Goal: Information Seeking & Learning: Learn about a topic

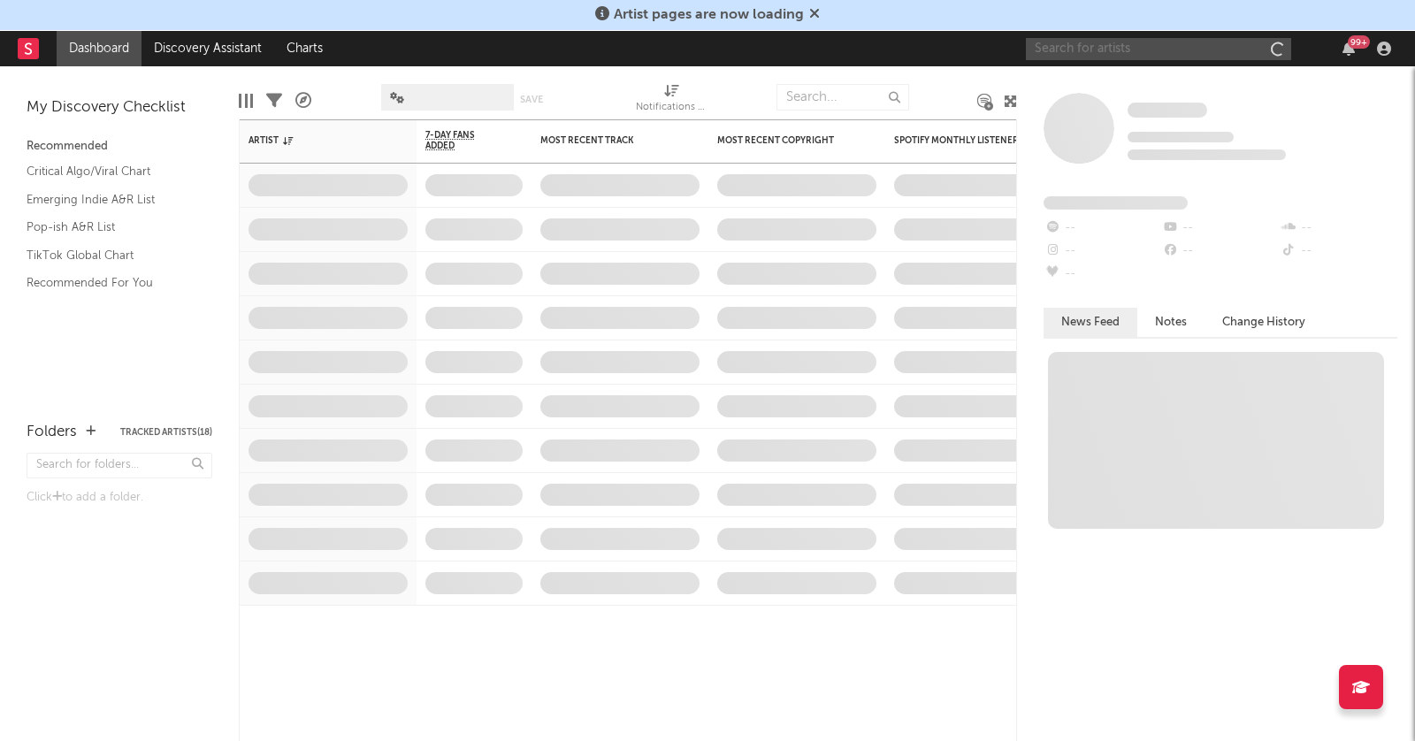
click at [1174, 49] on input "text" at bounding box center [1158, 49] width 265 height 22
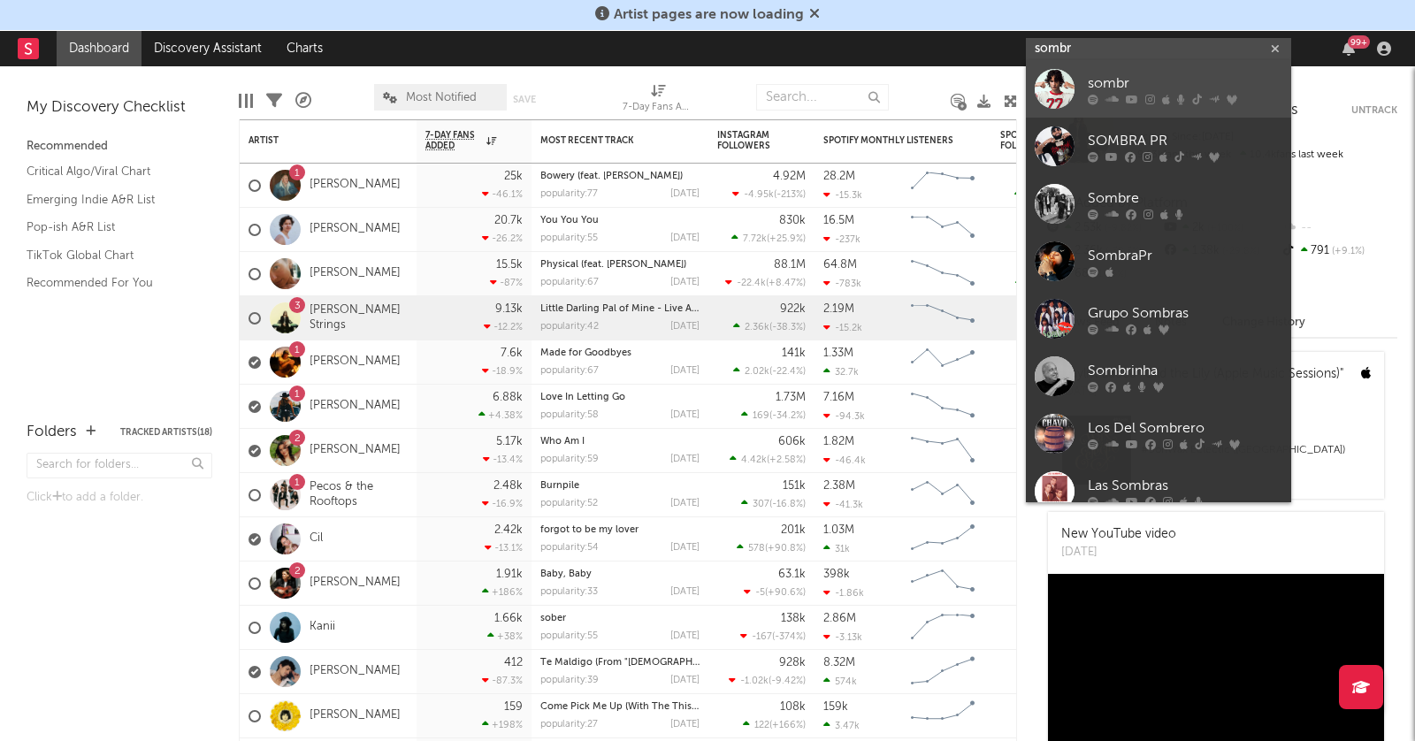
type input "sombr"
click at [1169, 93] on div "sombr" at bounding box center [1185, 83] width 195 height 21
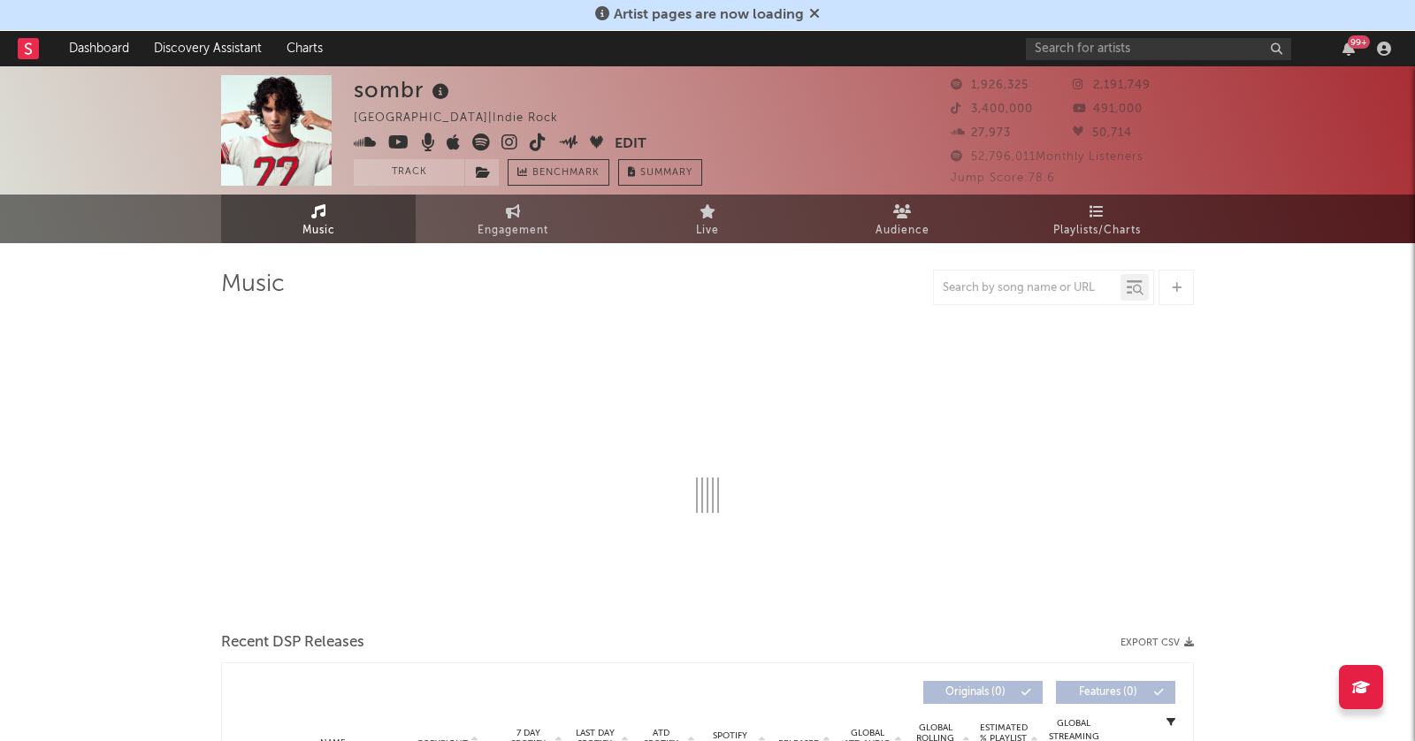
select select "6m"
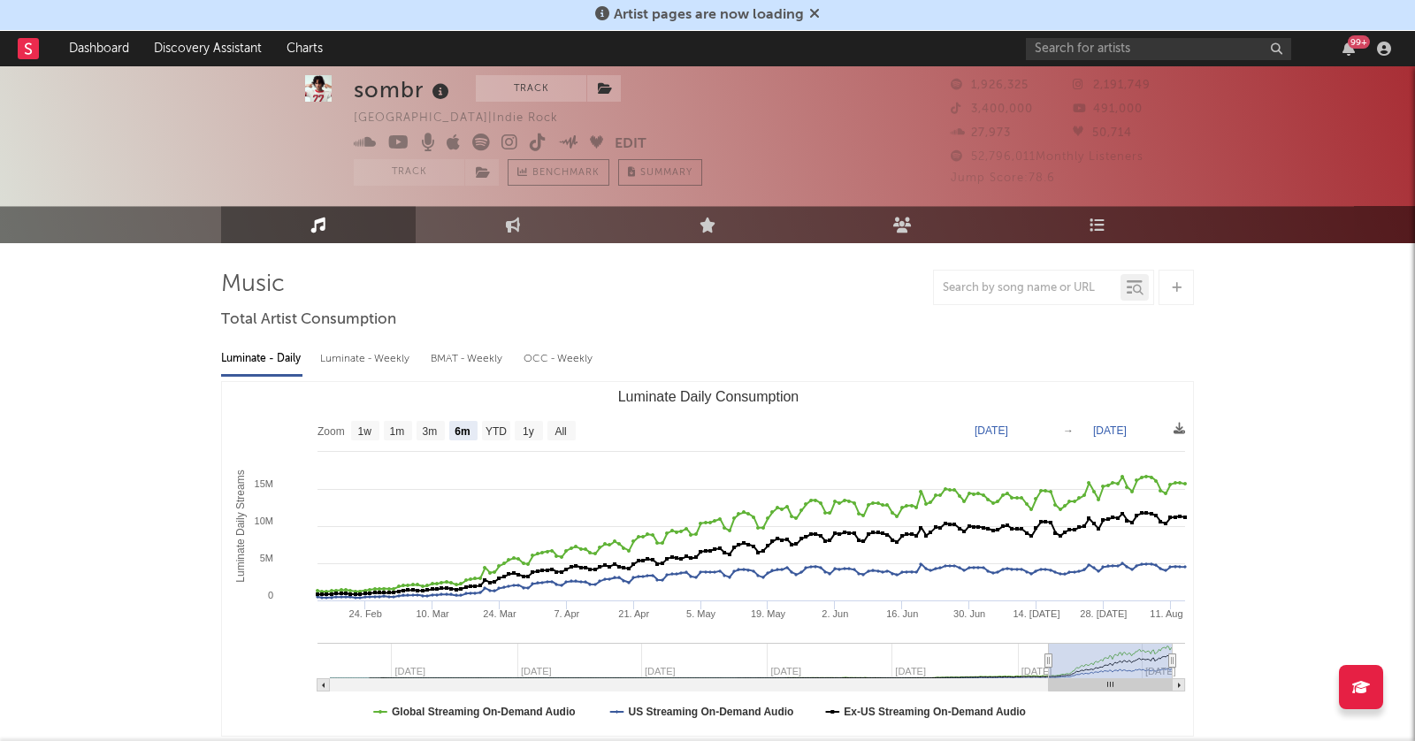
scroll to position [28, 0]
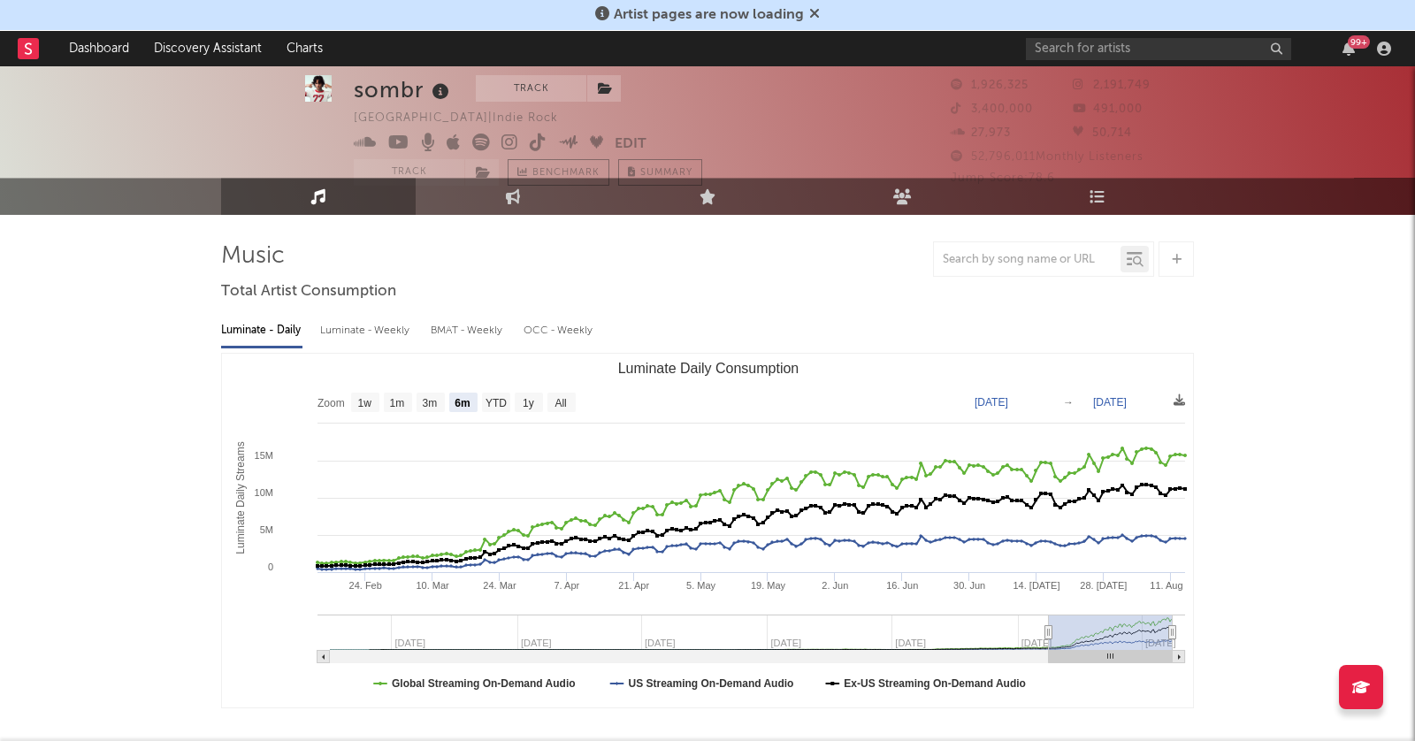
click at [357, 336] on div "Luminate - Weekly" at bounding box center [366, 331] width 93 height 30
select select "6m"
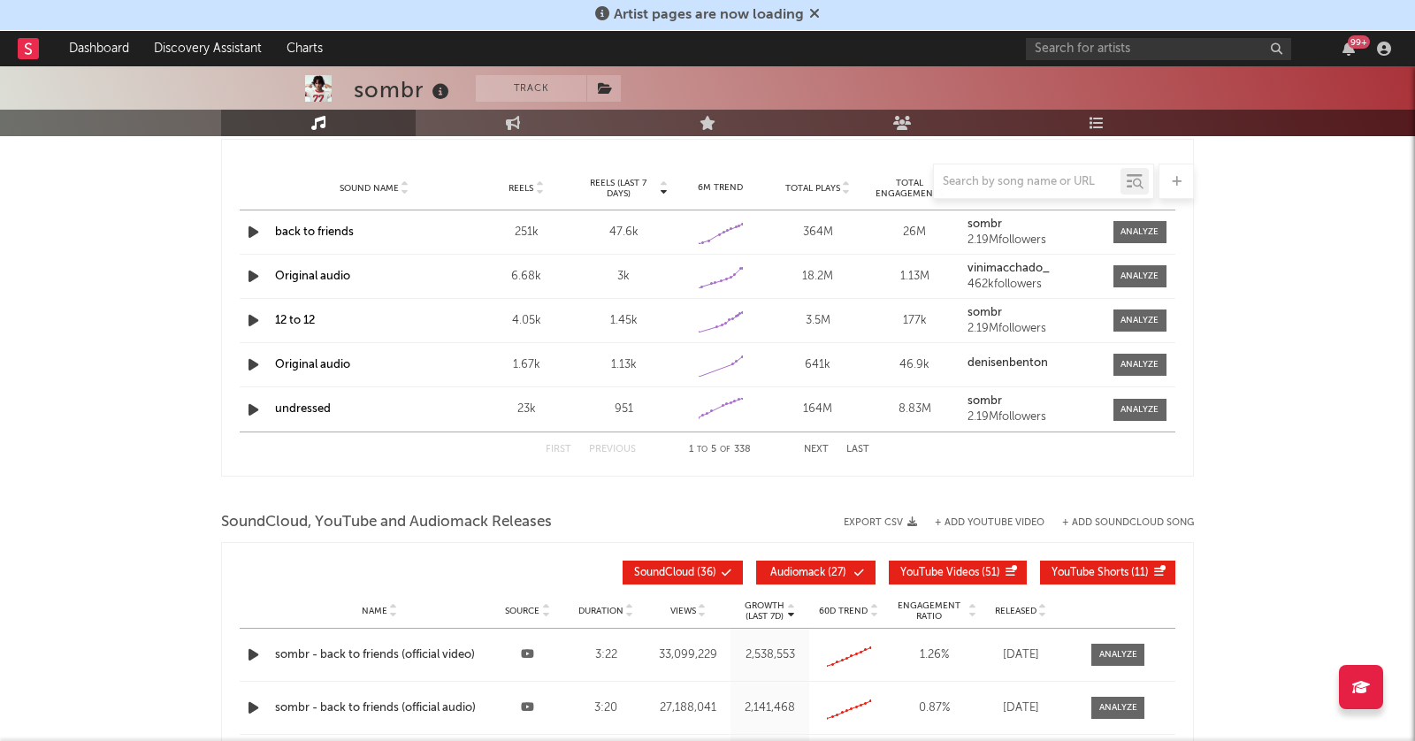
scroll to position [1615, 0]
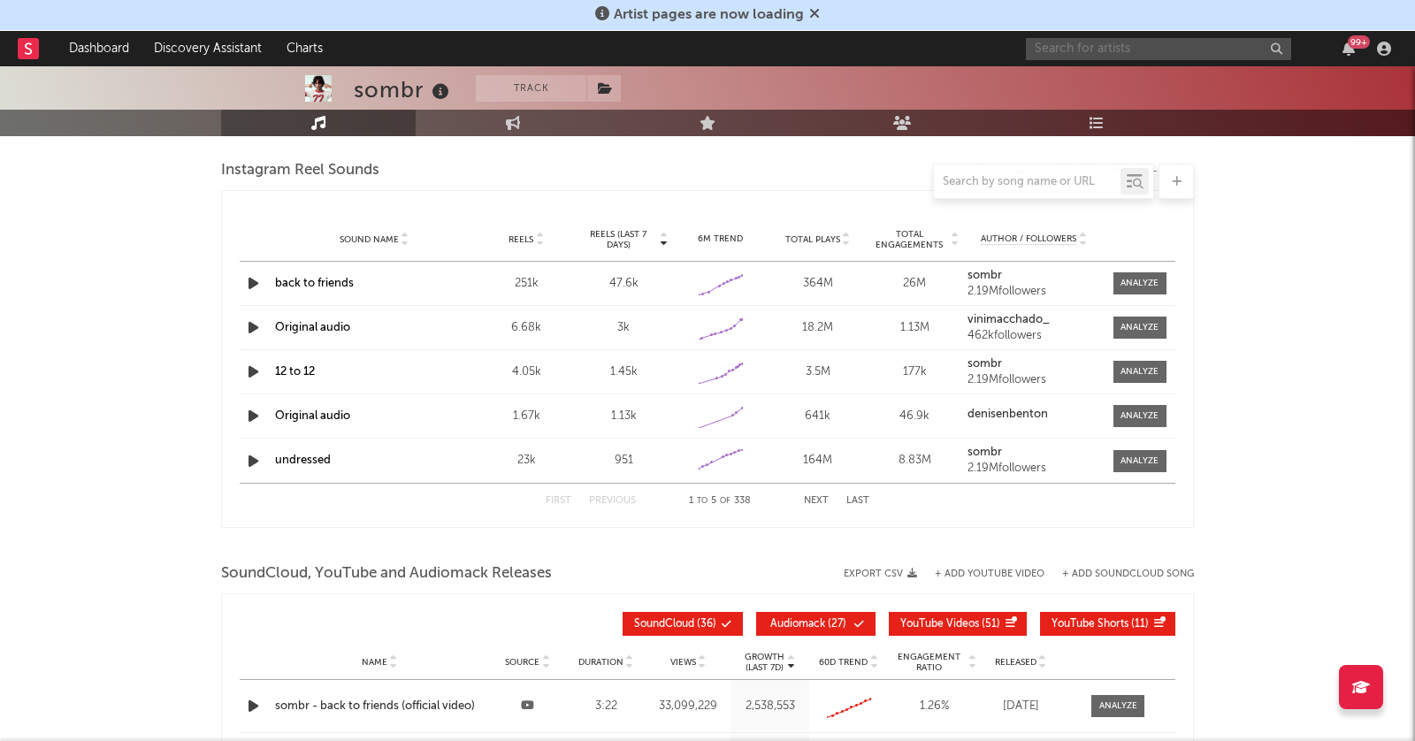
click at [1109, 54] on input "text" at bounding box center [1158, 49] width 265 height 22
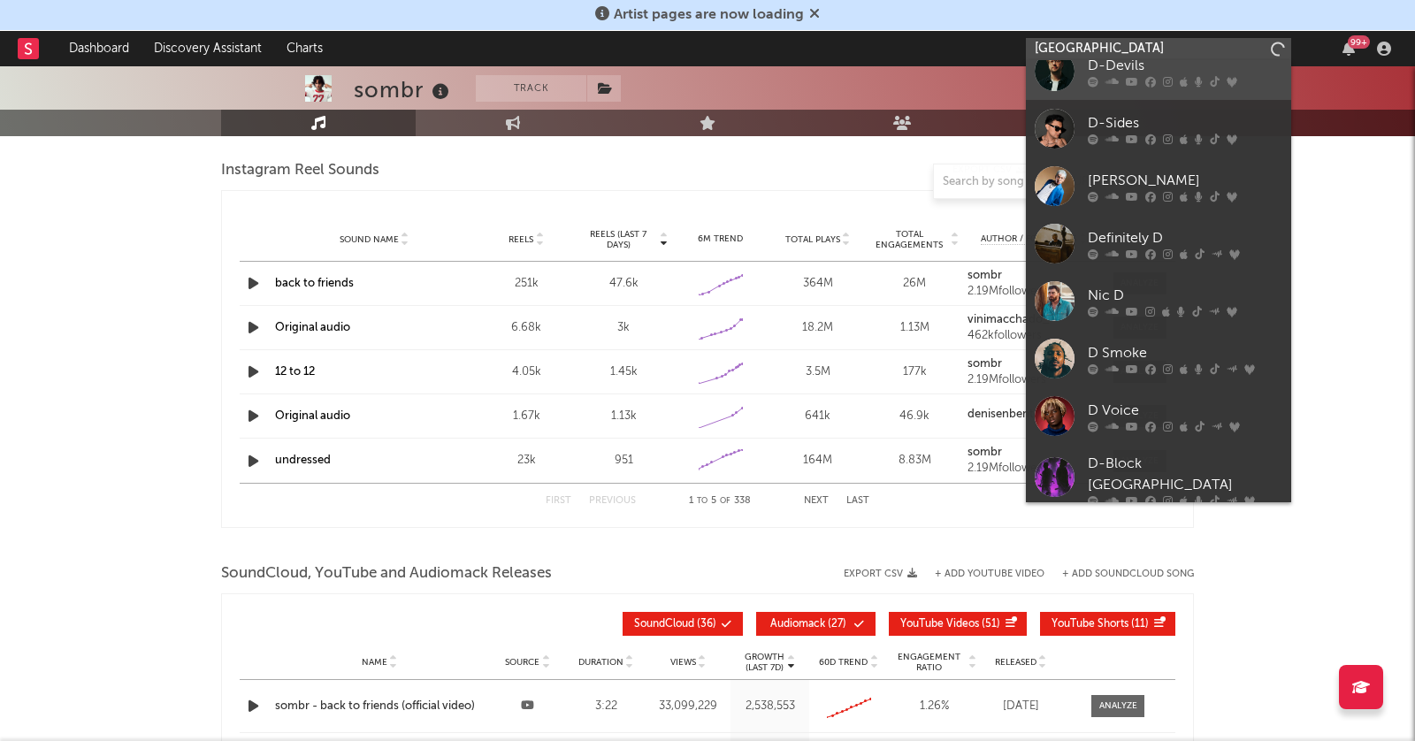
scroll to position [0, 0]
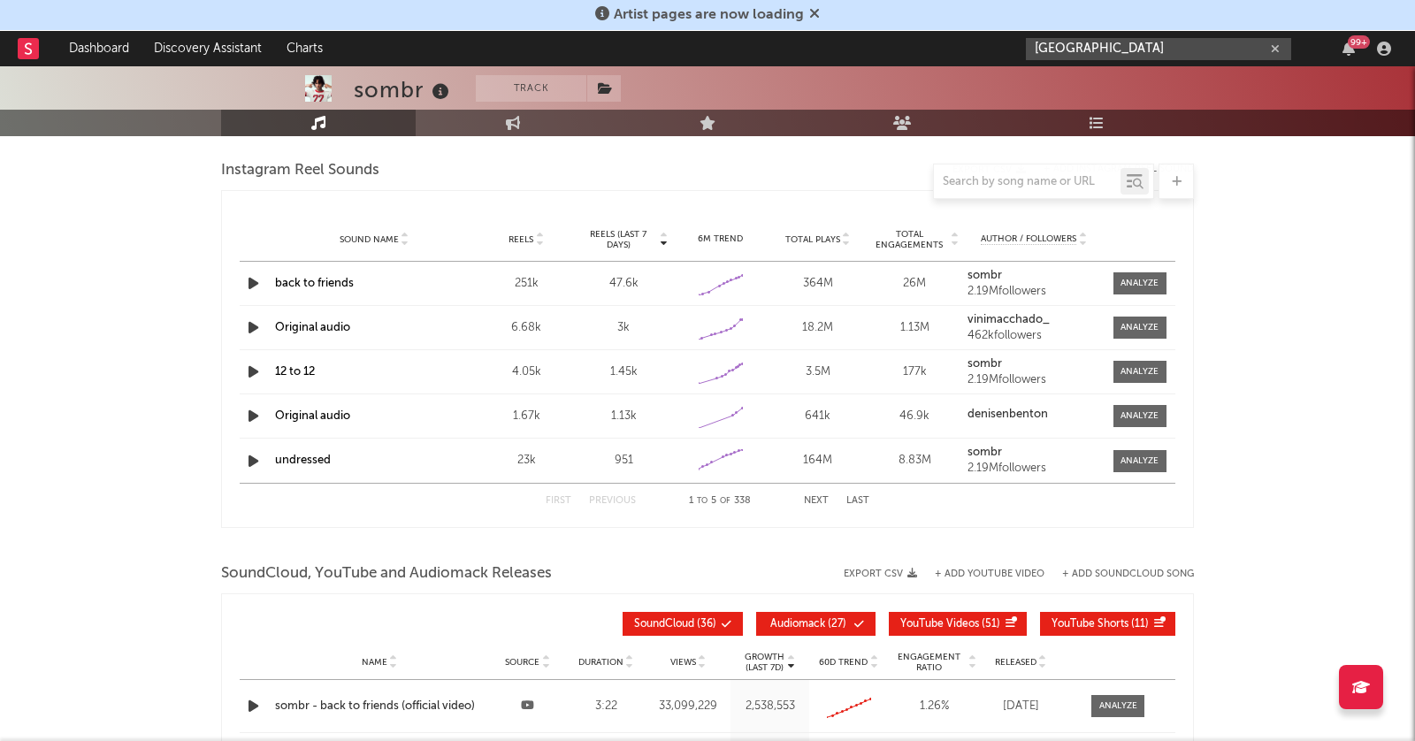
click at [1092, 42] on input "[GEOGRAPHIC_DATA]" at bounding box center [1158, 49] width 265 height 22
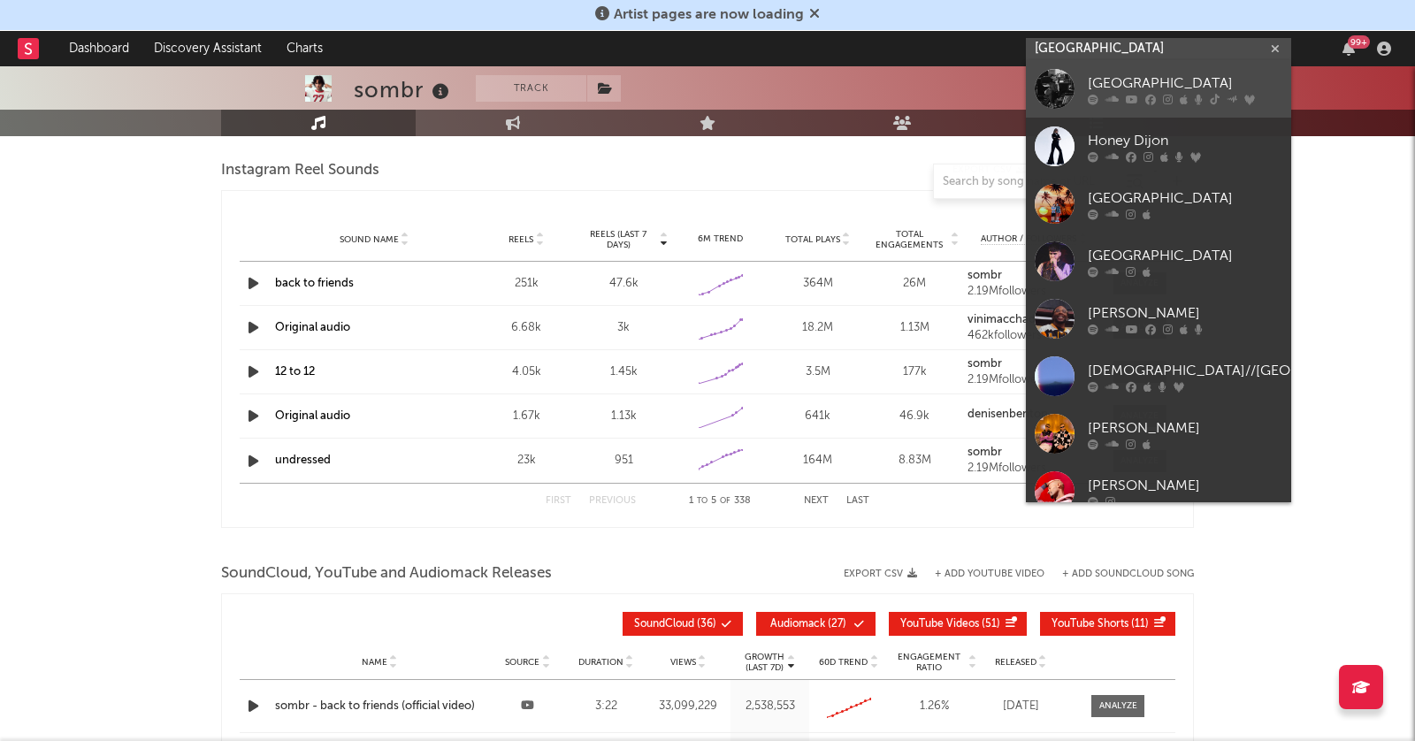
type input "[GEOGRAPHIC_DATA]"
click at [1122, 105] on link "[GEOGRAPHIC_DATA]" at bounding box center [1158, 88] width 265 height 57
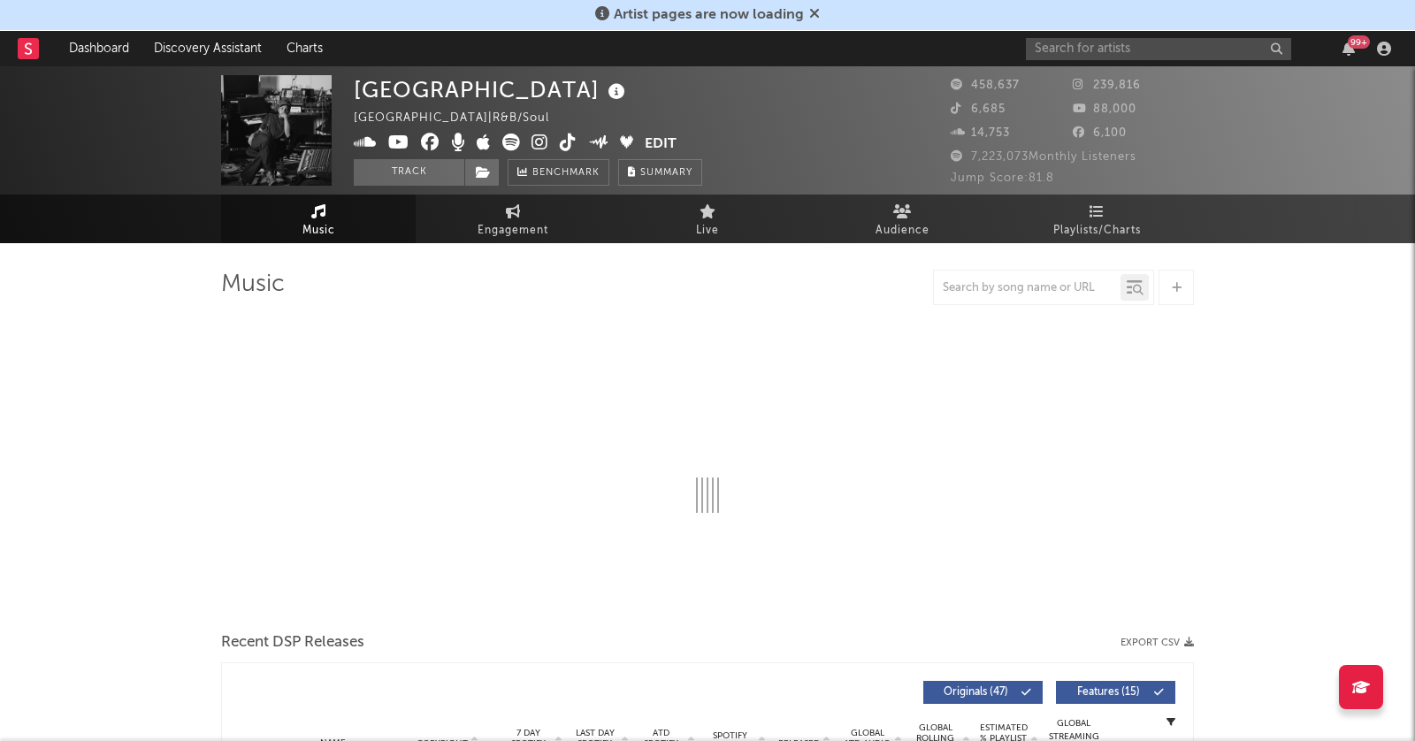
select select "6m"
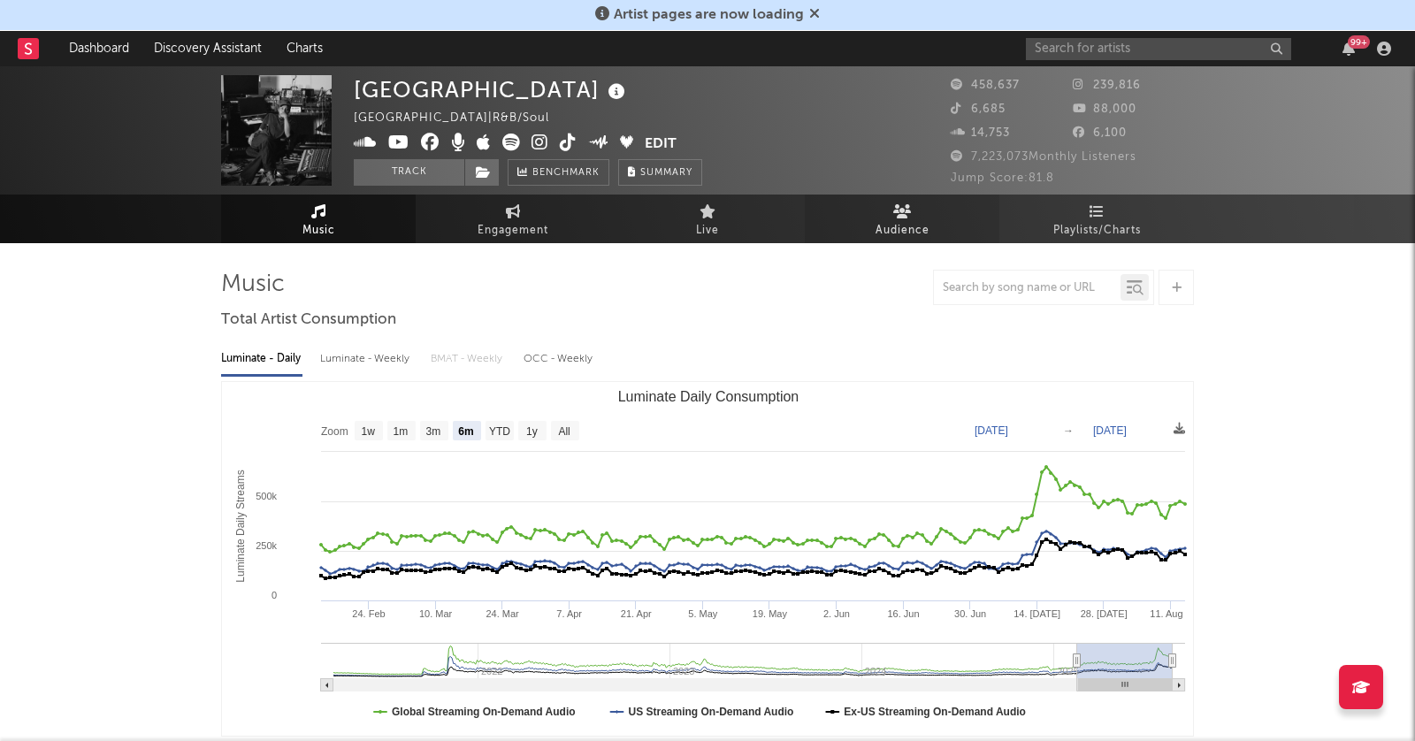
click at [900, 216] on icon at bounding box center [902, 211] width 19 height 14
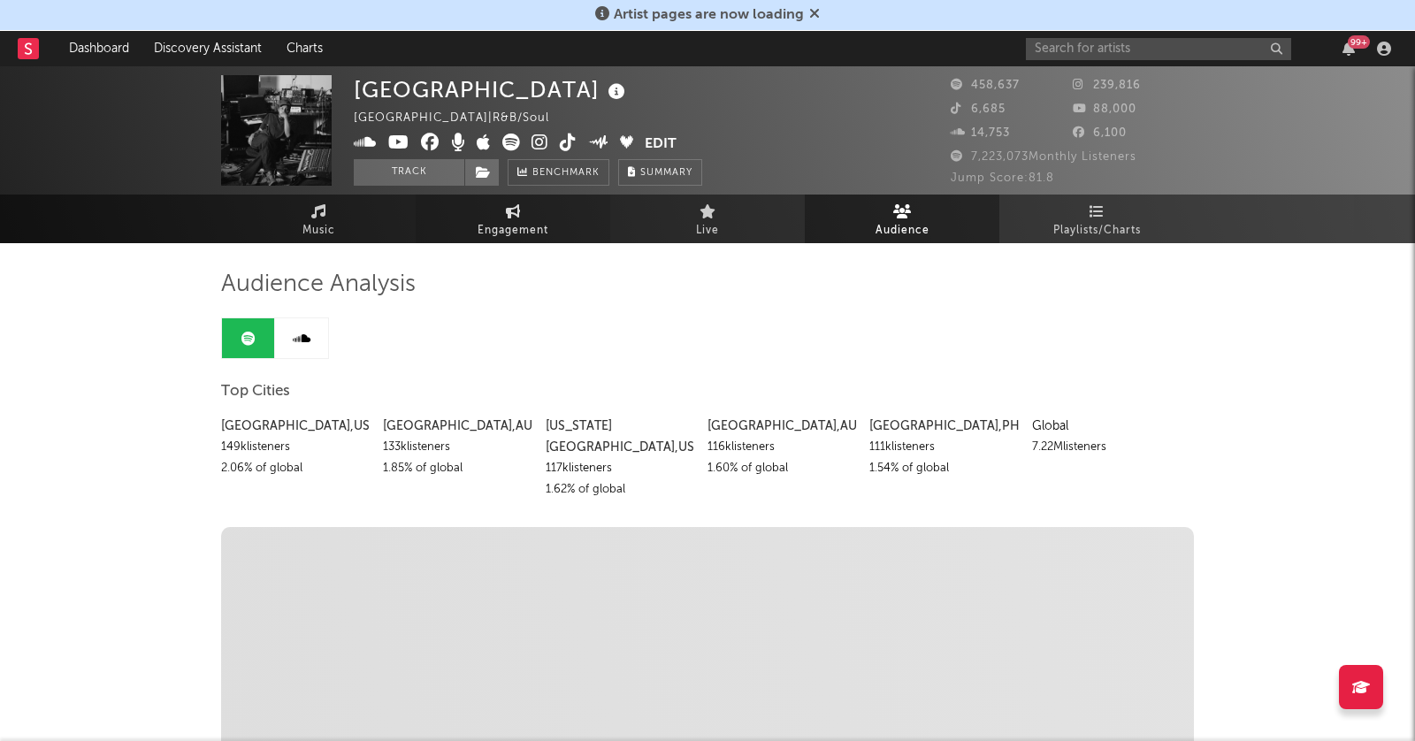
click at [524, 205] on link "Engagement" at bounding box center [513, 219] width 195 height 49
select select "1w"
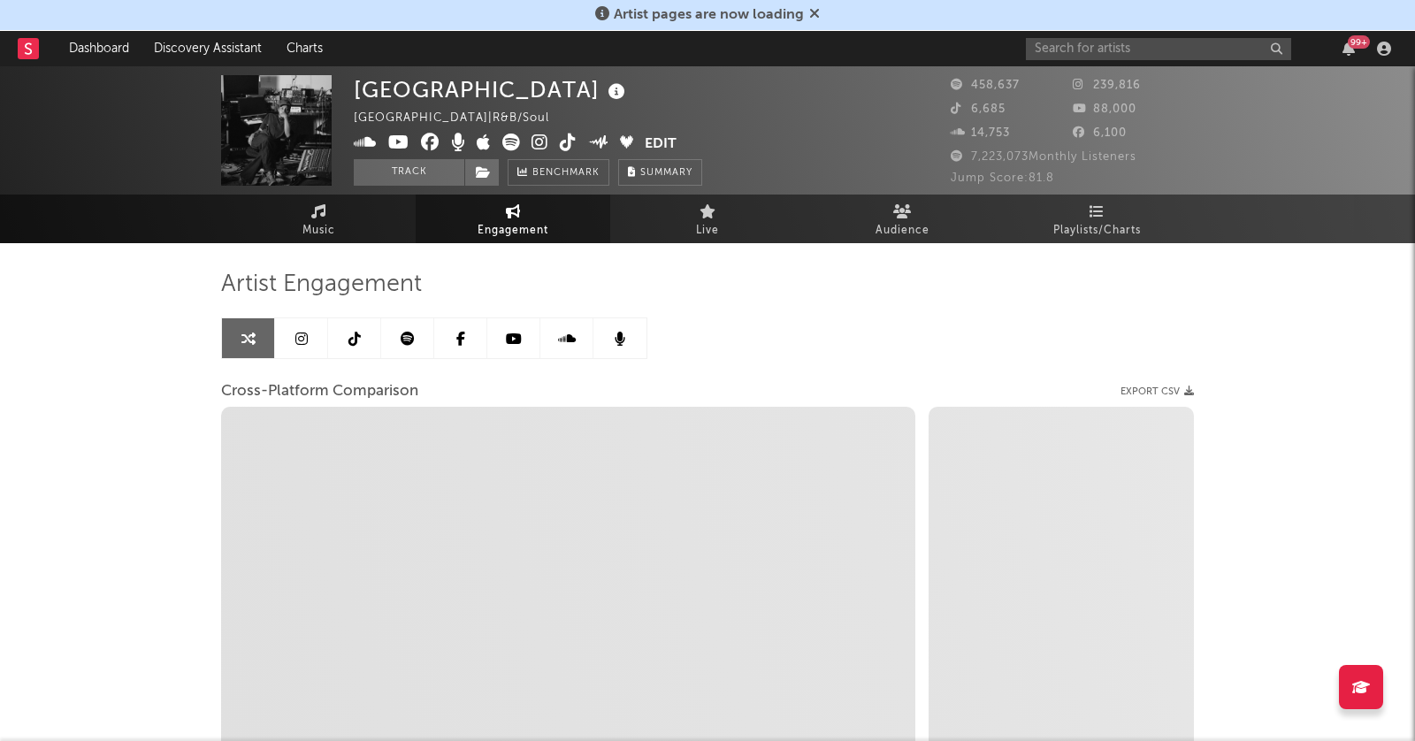
click at [299, 342] on icon at bounding box center [301, 339] width 12 height 14
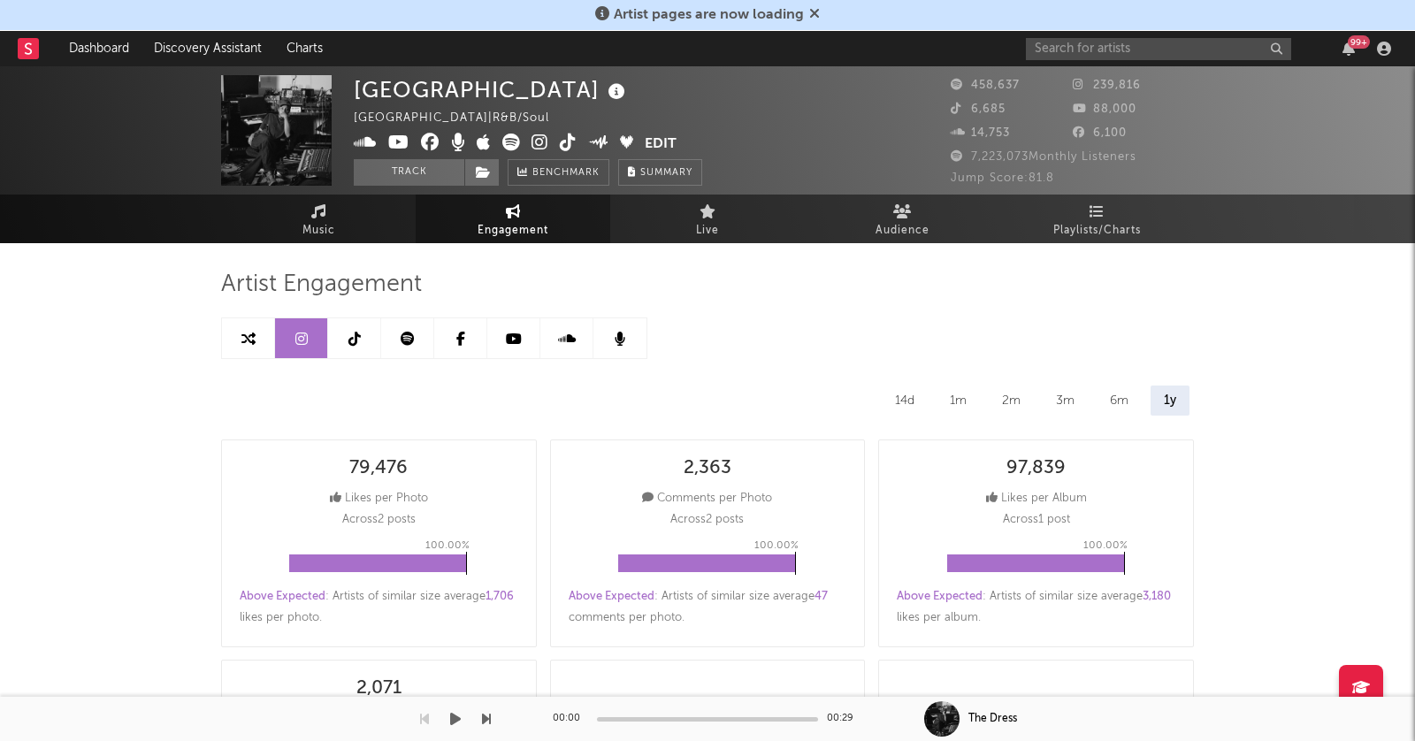
select select "6m"
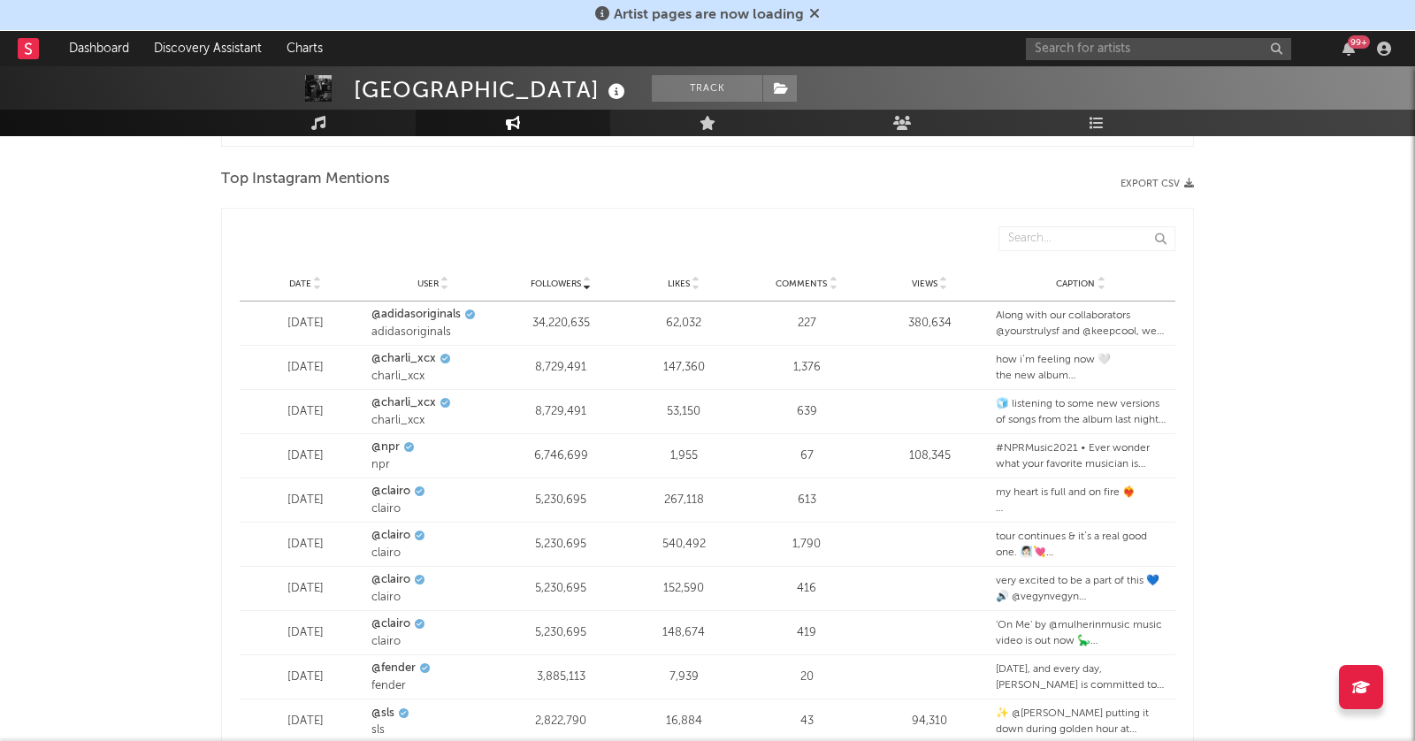
scroll to position [2068, 0]
click at [295, 283] on span "Date" at bounding box center [300, 282] width 22 height 11
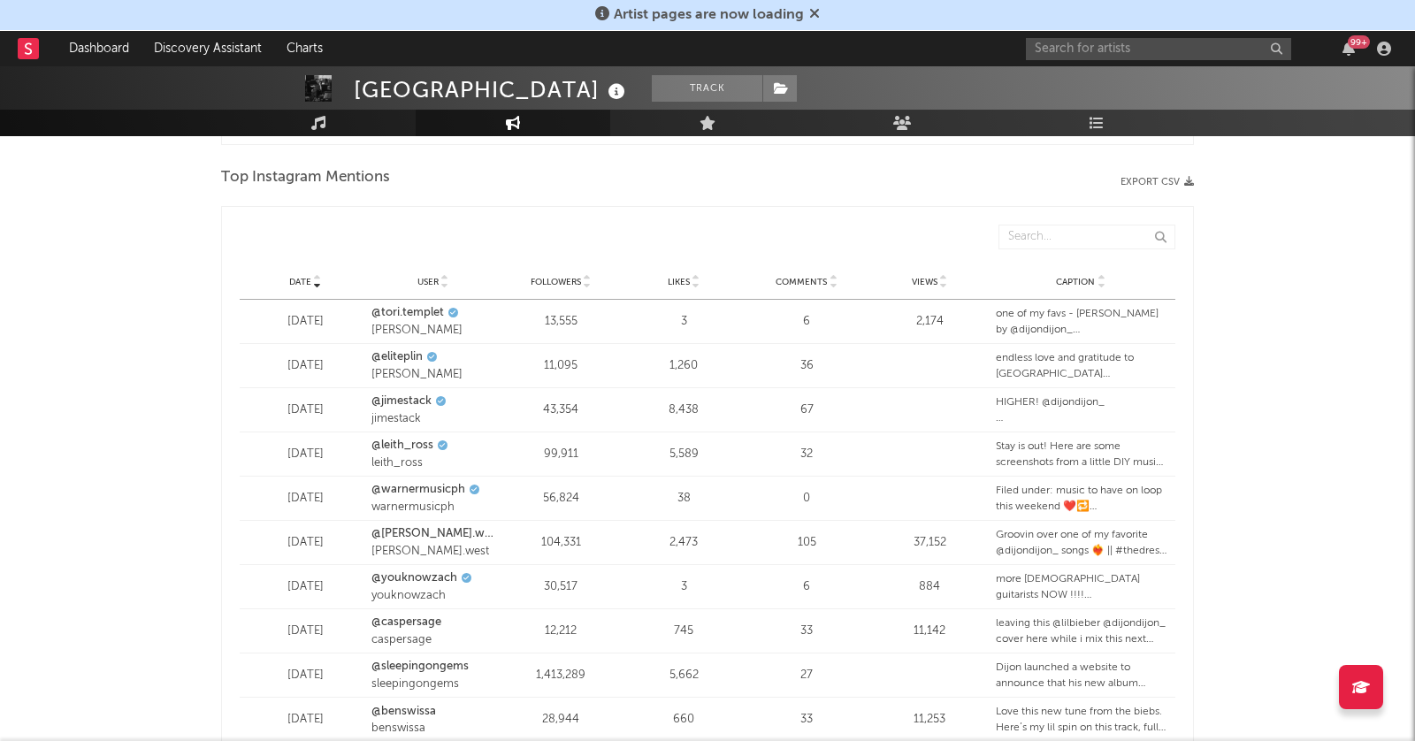
click at [295, 283] on span "Date" at bounding box center [300, 282] width 22 height 11
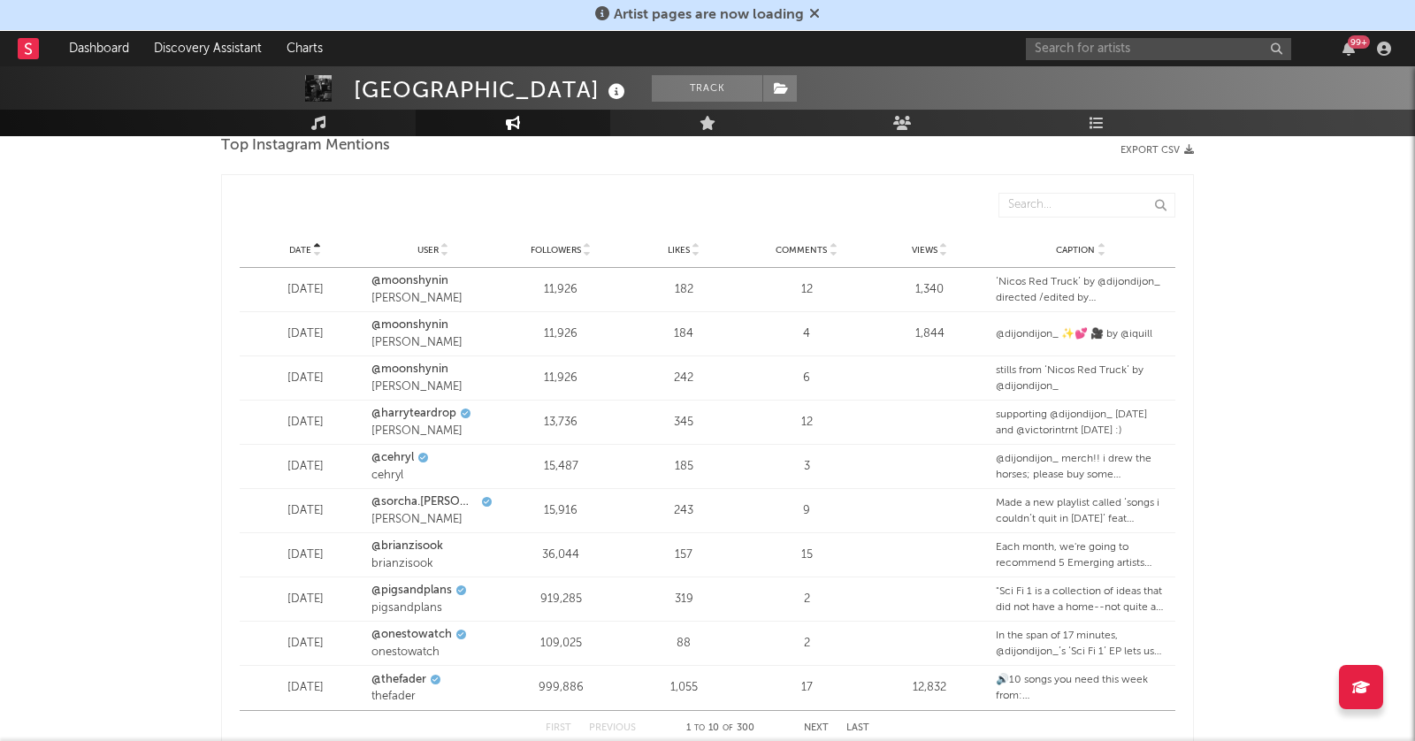
scroll to position [2082, 0]
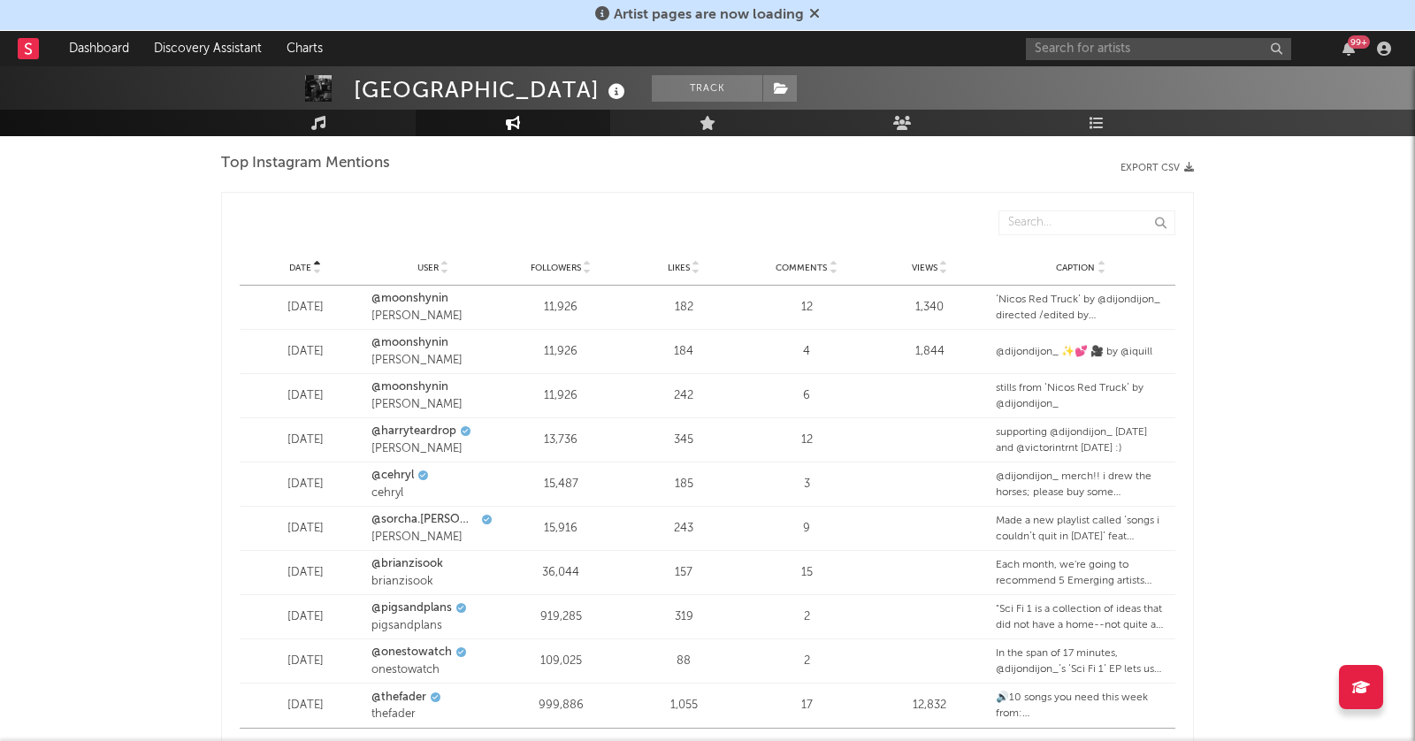
click at [318, 256] on div "Date User Followers Likes Comments Views Caption" at bounding box center [708, 267] width 936 height 35
click at [314, 270] on icon at bounding box center [317, 271] width 9 height 7
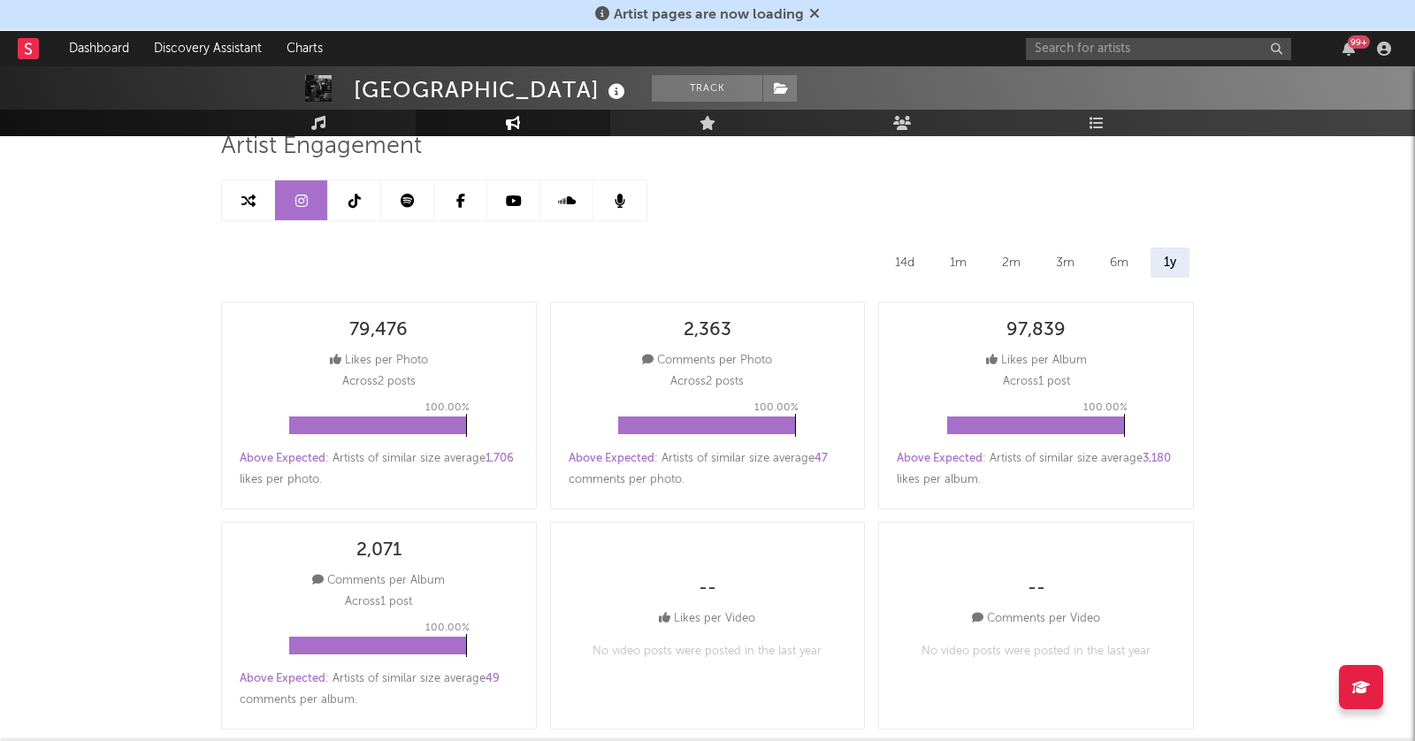
scroll to position [0, 0]
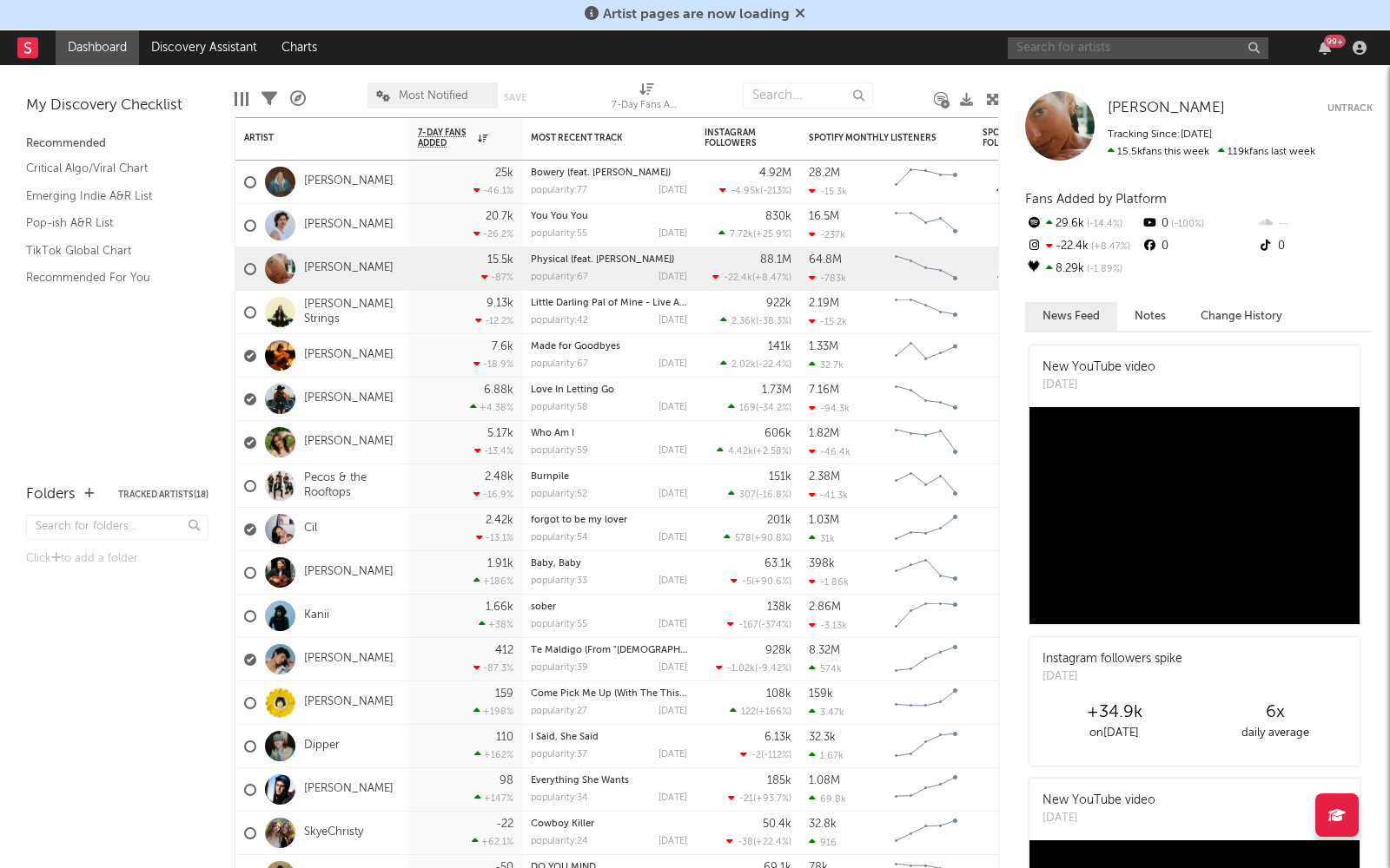
click at [1056, 48] on input "text" at bounding box center [1138, 48] width 260 height 22
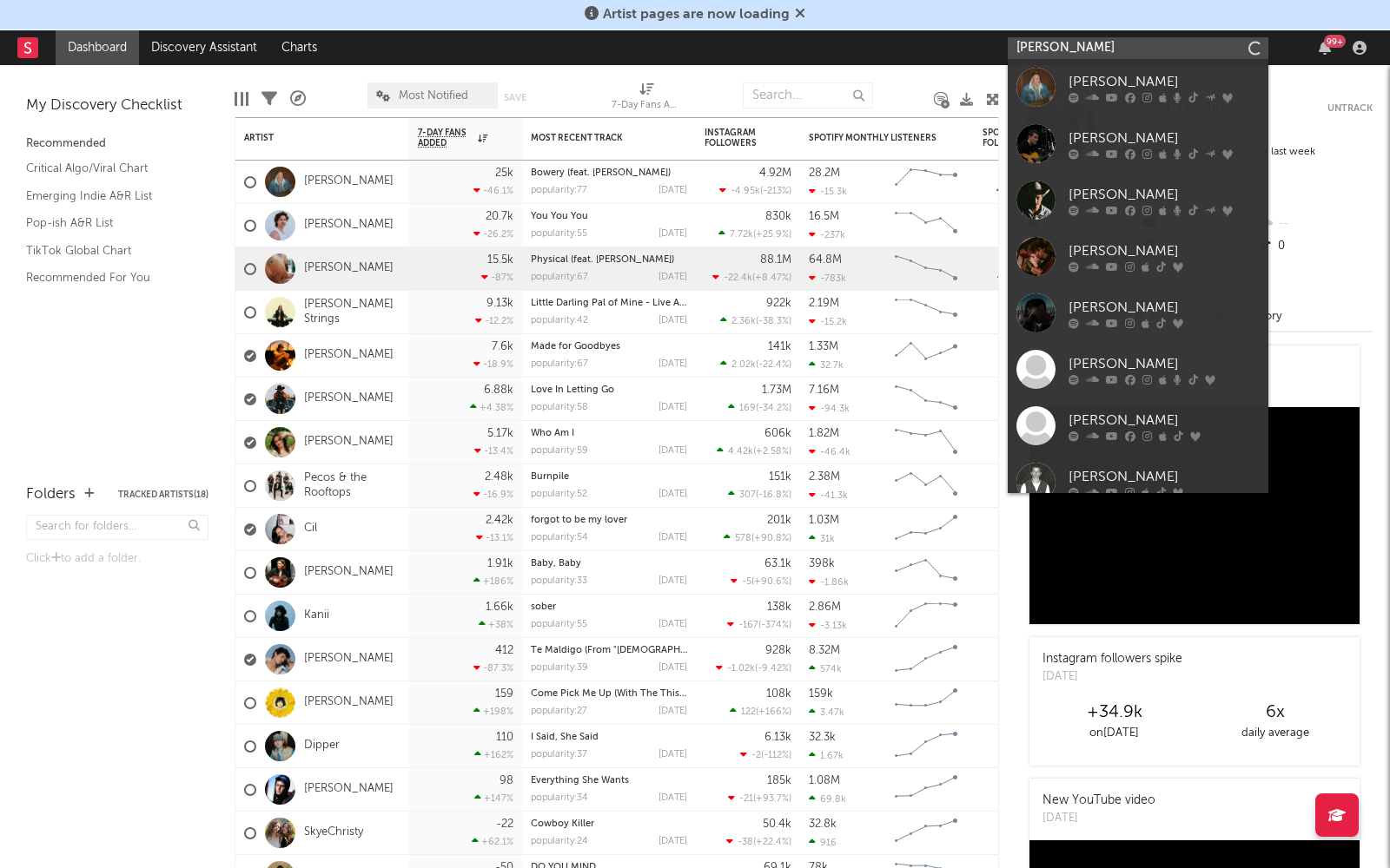
type input "zach bryan"
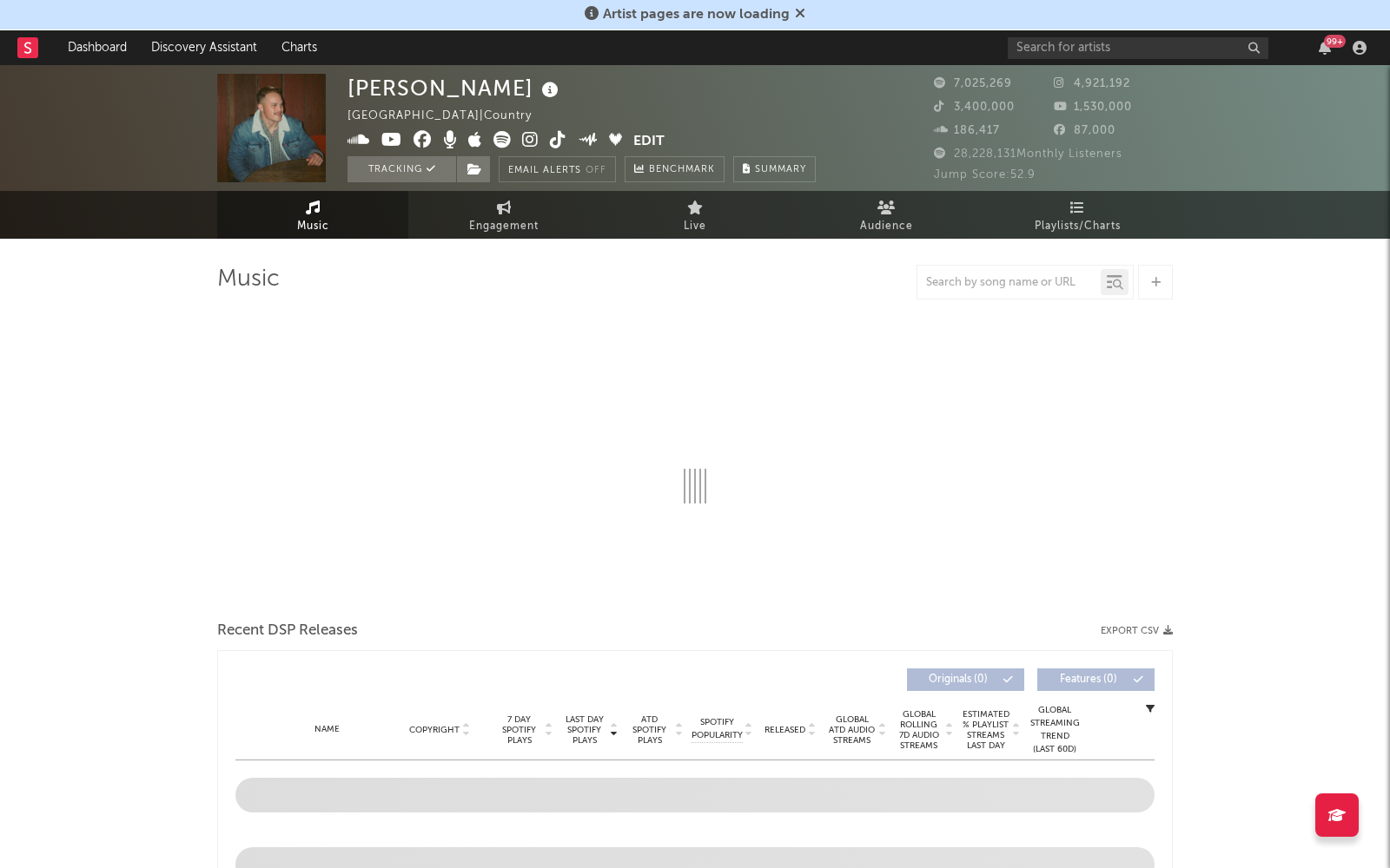
select select "6m"
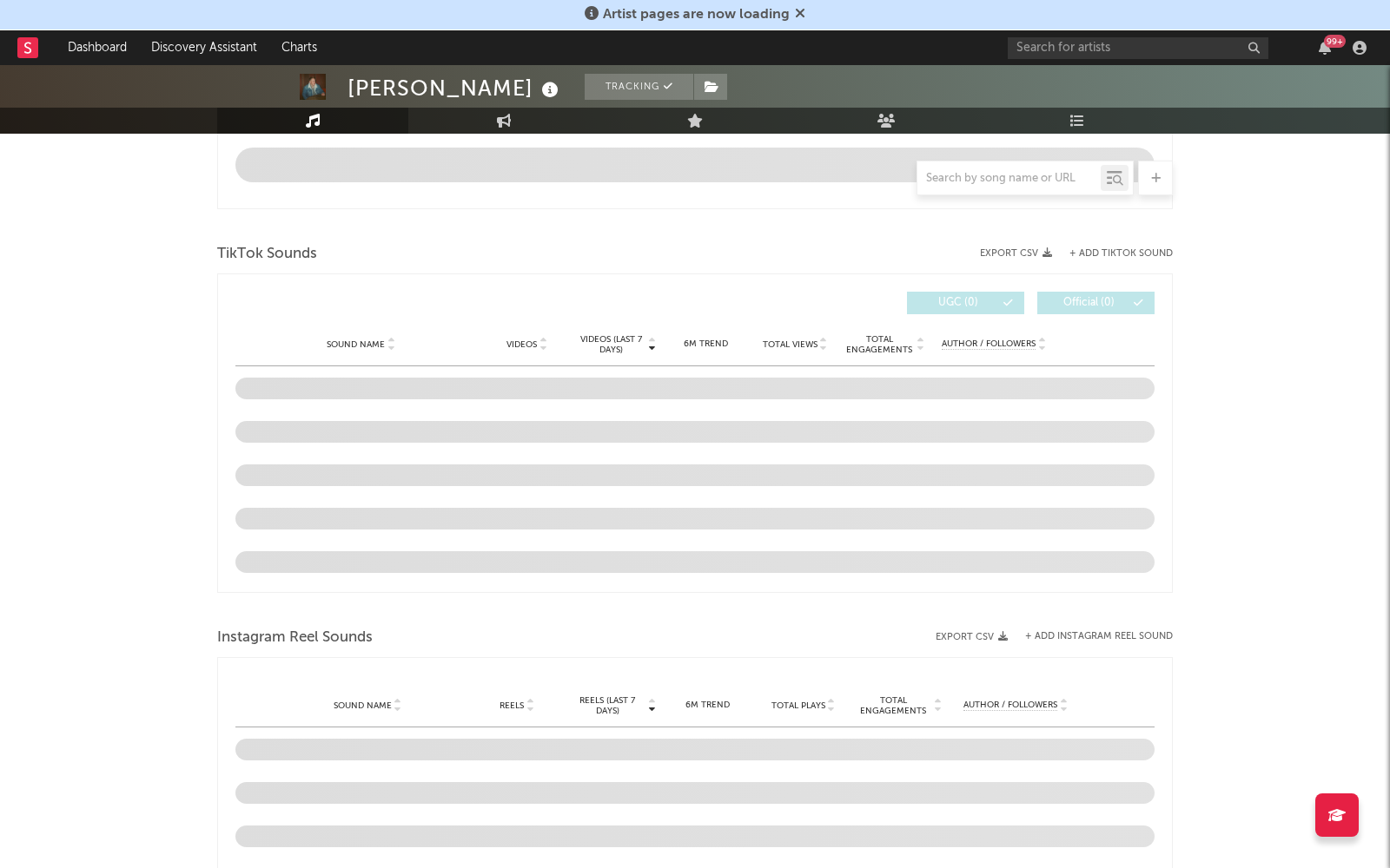
scroll to position [1233, 0]
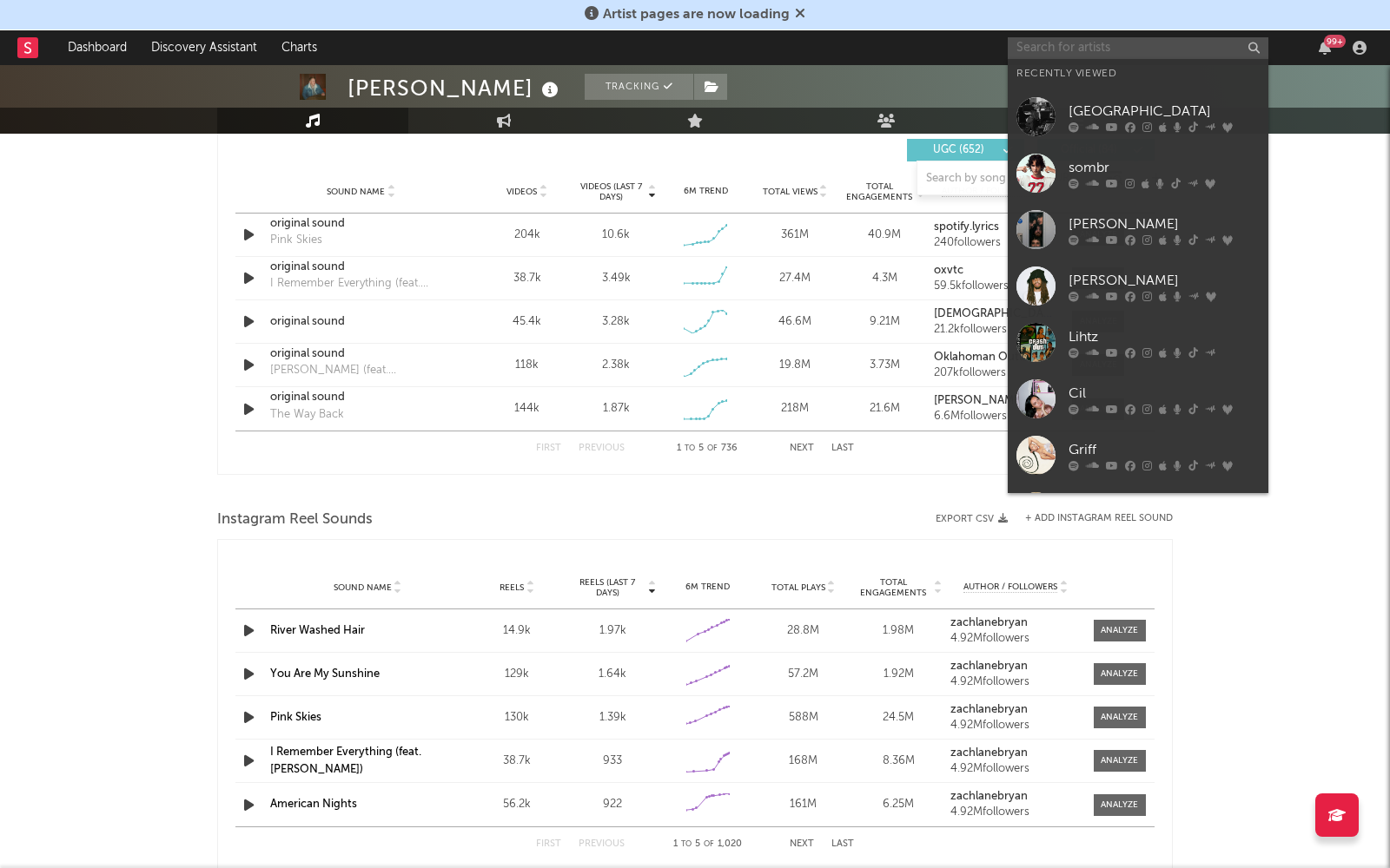
click at [1141, 38] on input "text" at bounding box center [1138, 48] width 260 height 22
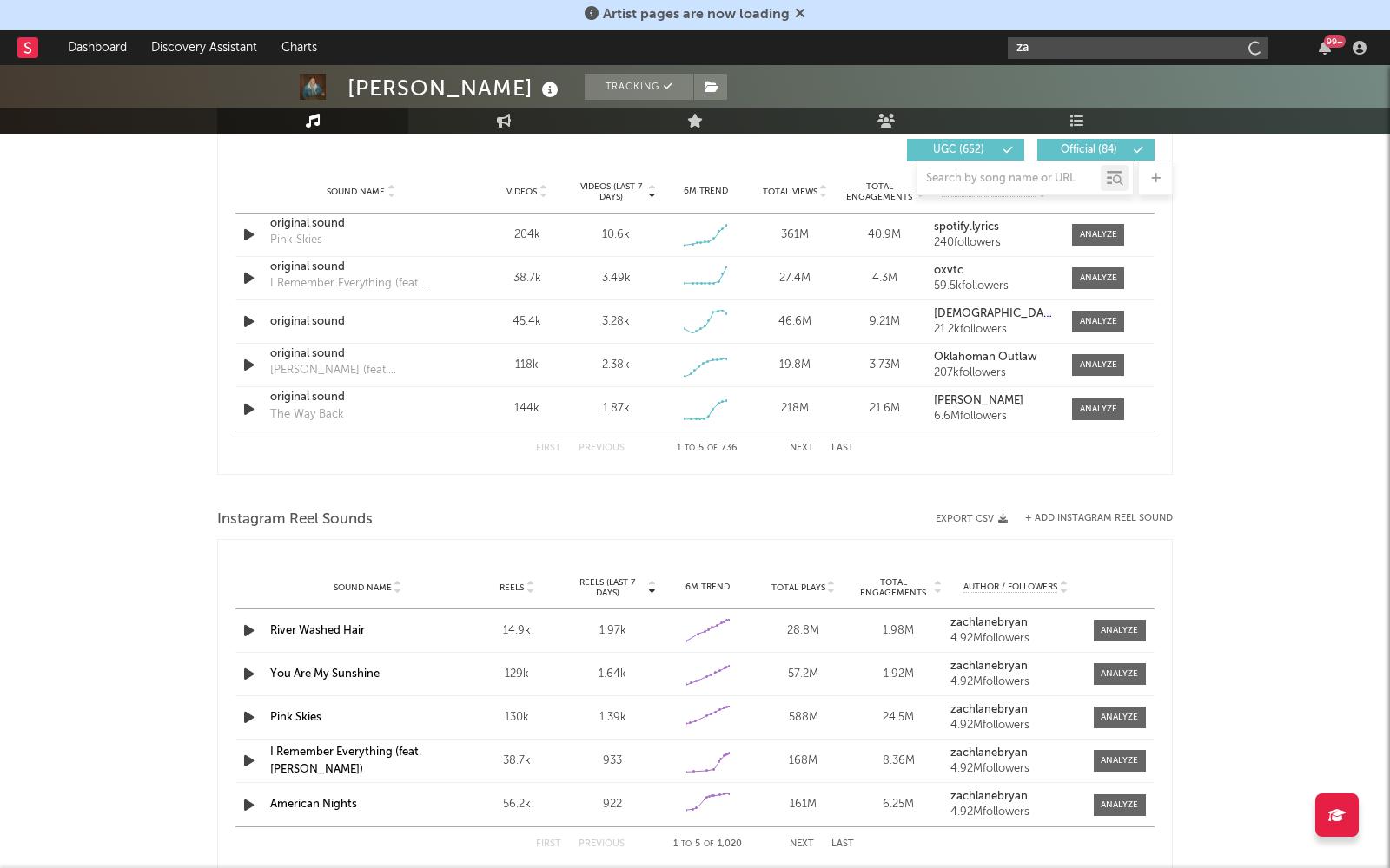
type input "z"
type input "gavin"
